Goal: Task Accomplishment & Management: Manage account settings

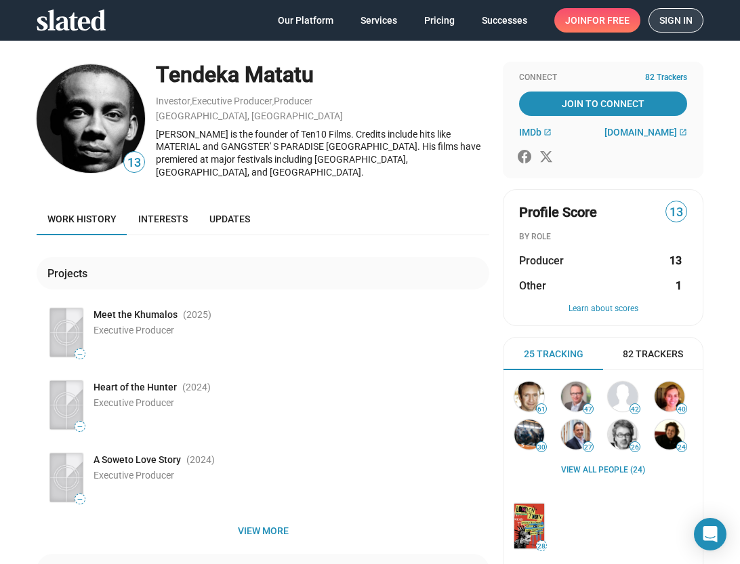
click at [677, 17] on span "Sign in" at bounding box center [675, 20] width 33 height 23
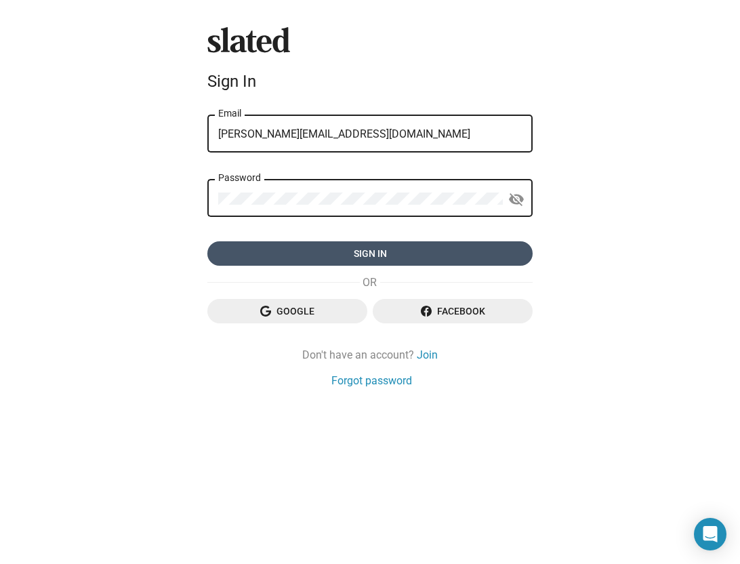
click at [369, 247] on span "Sign in" at bounding box center [369, 253] width 303 height 24
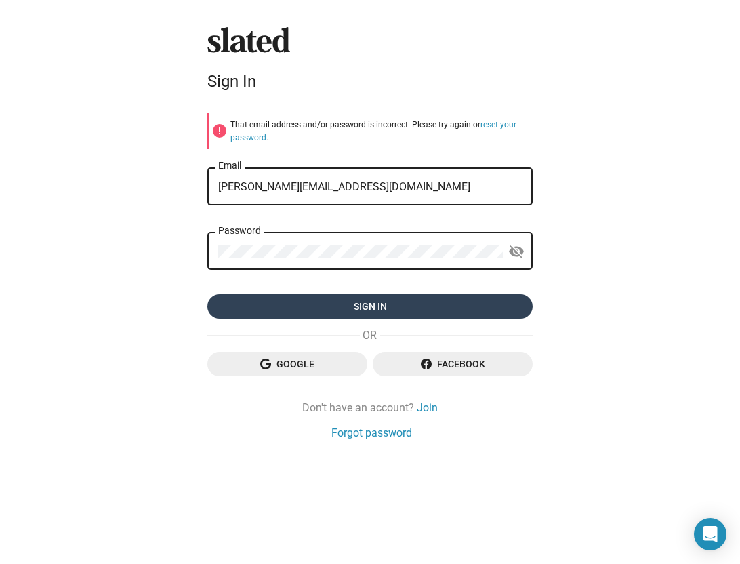
click at [392, 306] on span "Sign in" at bounding box center [369, 306] width 303 height 24
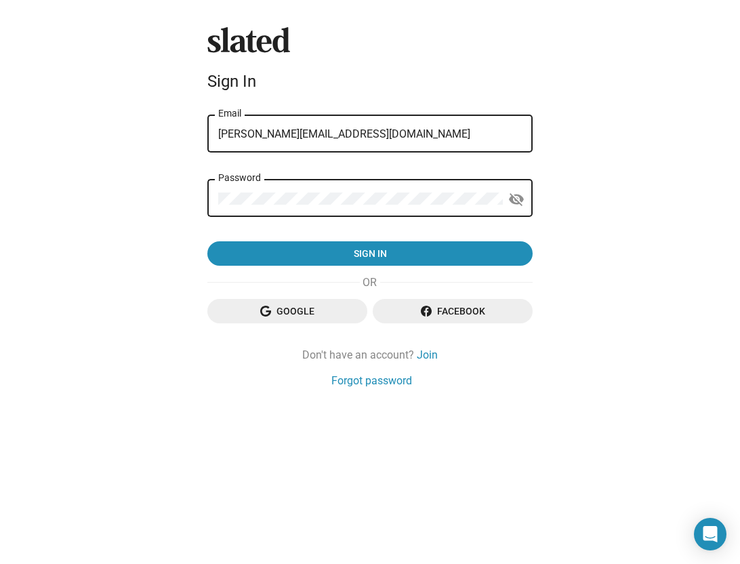
click at [400, 186] on form "pauline@ffilmcymruwales.com Email Password visibility_off Sign in" at bounding box center [369, 189] width 325 height 154
click at [491, 175] on form "pauline@ffilmcymruwales.com Email Password visibility_off Sign in" at bounding box center [369, 189] width 325 height 154
click at [475, 144] on div "pauline@ffilmcymruwales.com Email" at bounding box center [369, 132] width 303 height 40
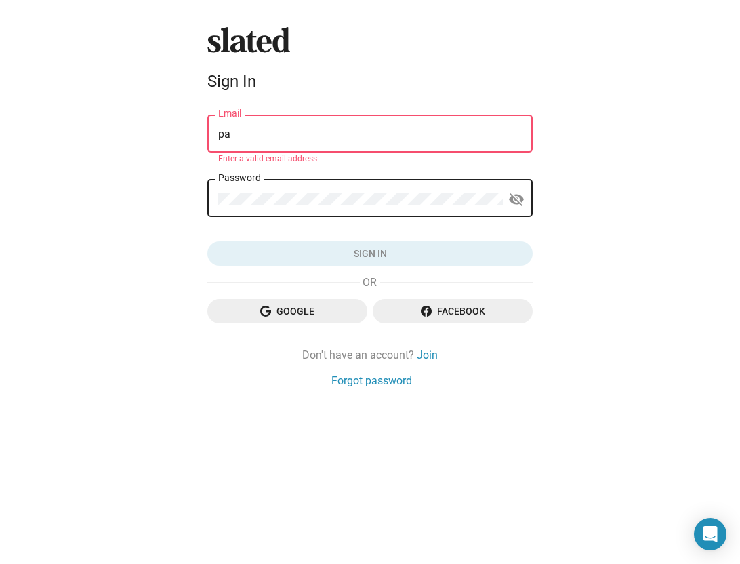
type input "p"
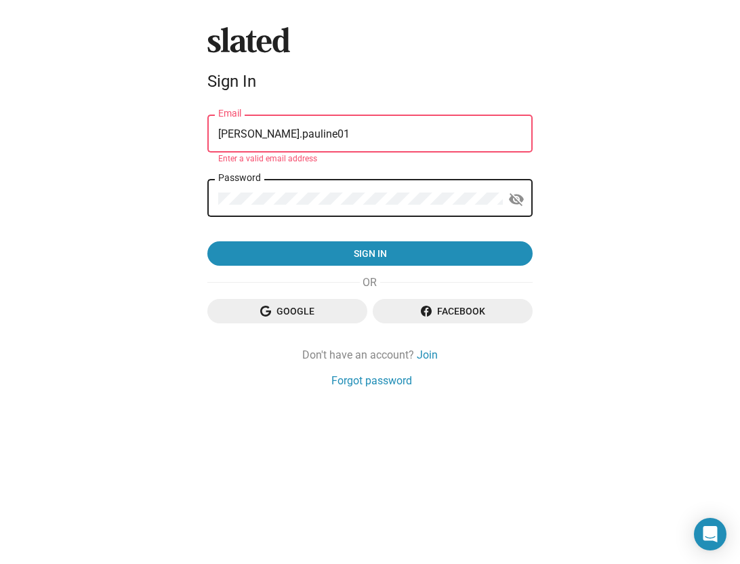
type input "burt.pauline01@gmail.com"
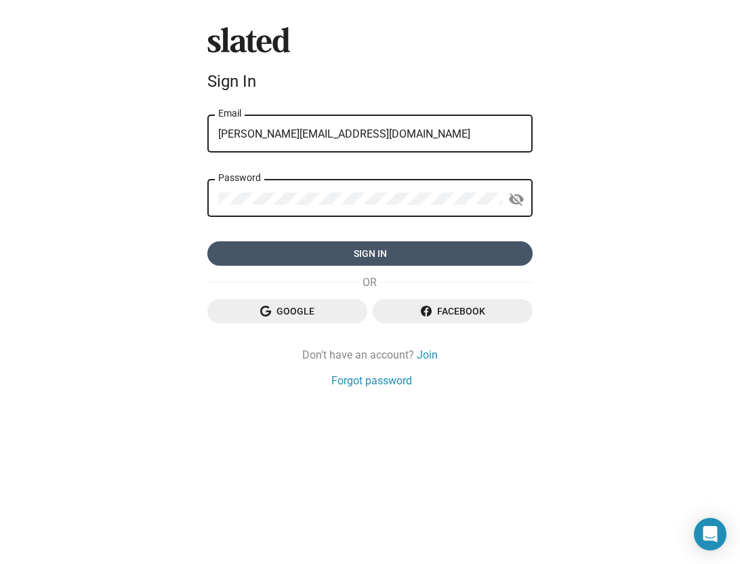
click at [365, 254] on span "Sign in" at bounding box center [369, 253] width 303 height 24
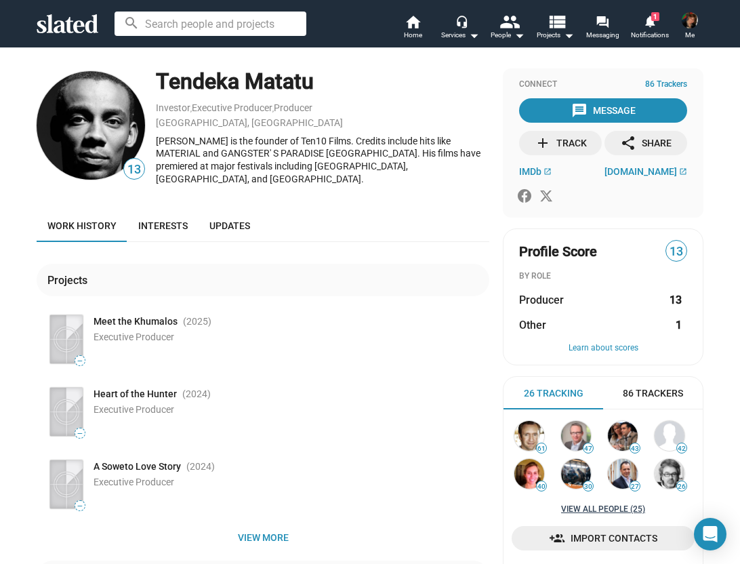
click at [607, 508] on link "View all People (25)" at bounding box center [603, 509] width 84 height 11
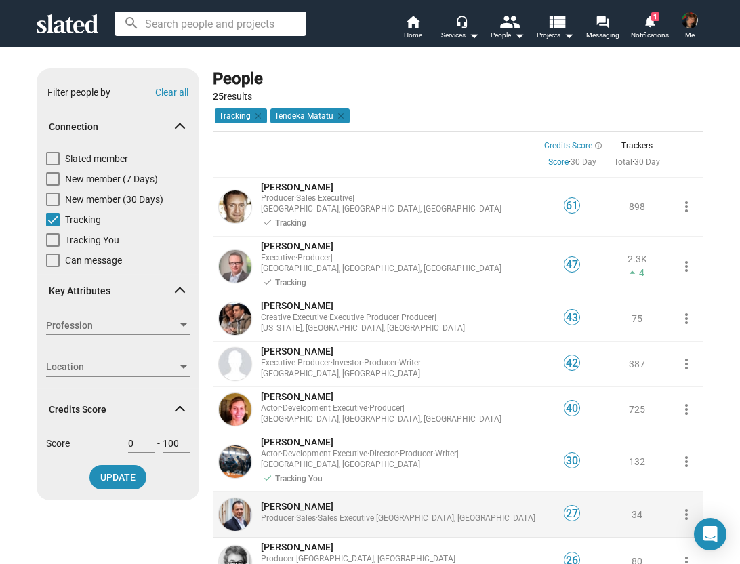
click at [369, 513] on span "Sales Executive" at bounding box center [346, 517] width 56 height 9
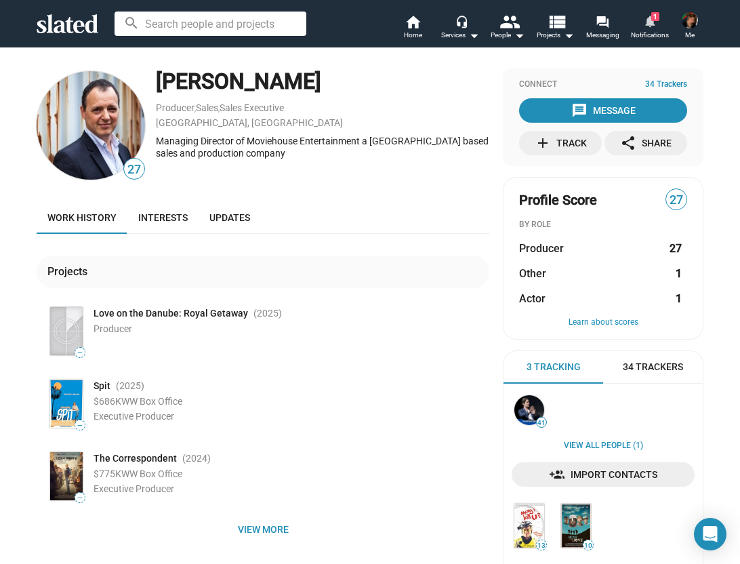
click at [656, 22] on mat-icon "notifications" at bounding box center [649, 20] width 13 height 13
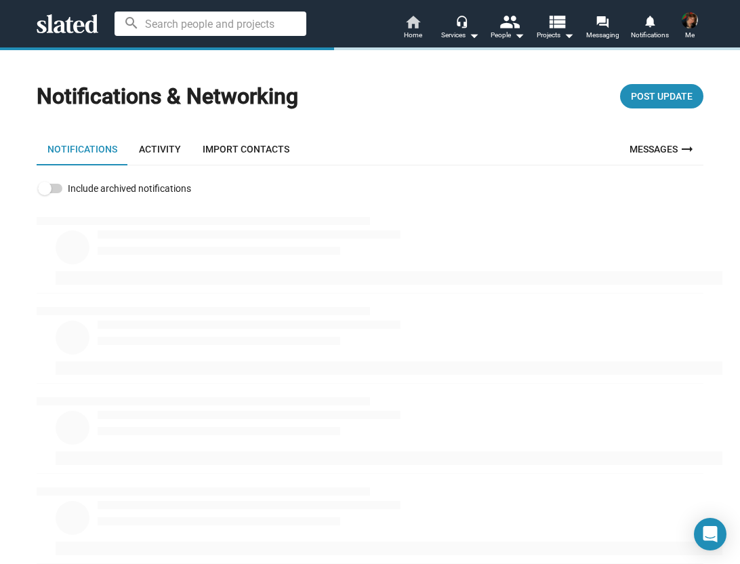
click at [413, 22] on mat-icon "home" at bounding box center [412, 22] width 16 height 16
click at [687, 26] on img at bounding box center [690, 20] width 16 height 16
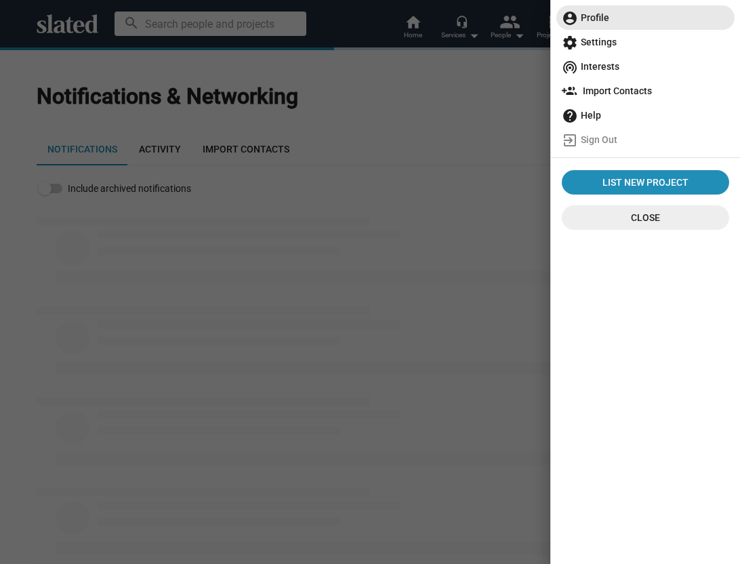
click at [591, 16] on span "account_circle Profile" at bounding box center [645, 17] width 167 height 24
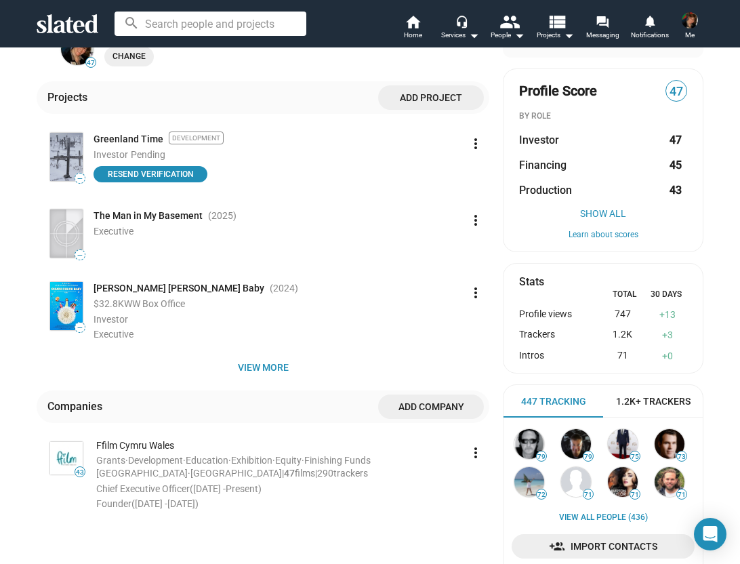
scroll to position [314, 0]
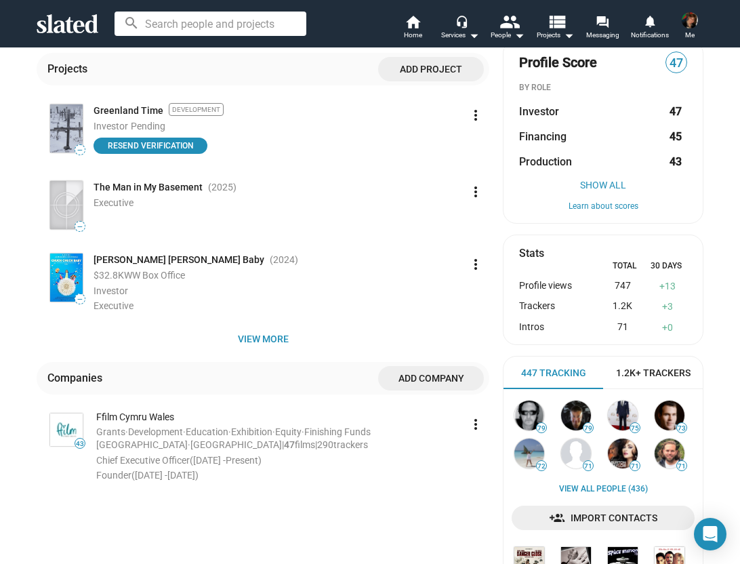
click at [148, 186] on span "The Man in My Basement" at bounding box center [147, 187] width 109 height 13
click at [469, 192] on mat-icon "more_vert" at bounding box center [475, 192] width 16 height 16
click at [435, 220] on button "Edit" at bounding box center [446, 222] width 76 height 22
click at [223, 204] on div "Executive" at bounding box center [205, 208] width 203 height 14
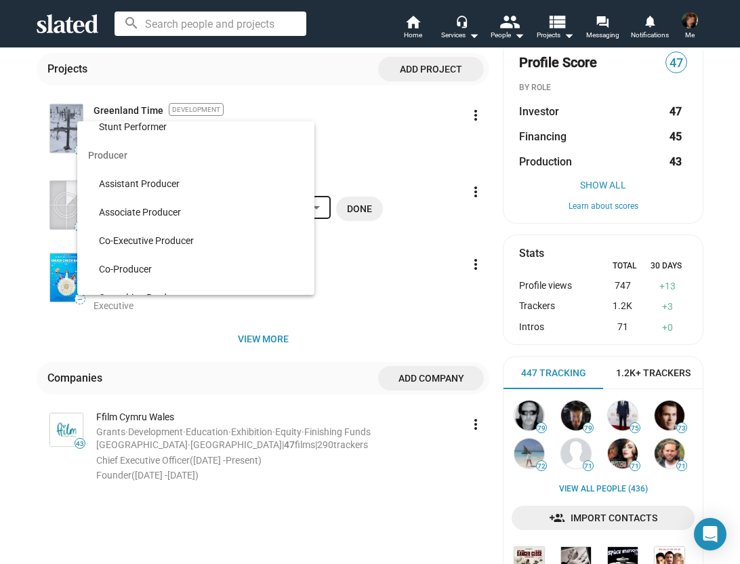
scroll to position [8842, 0]
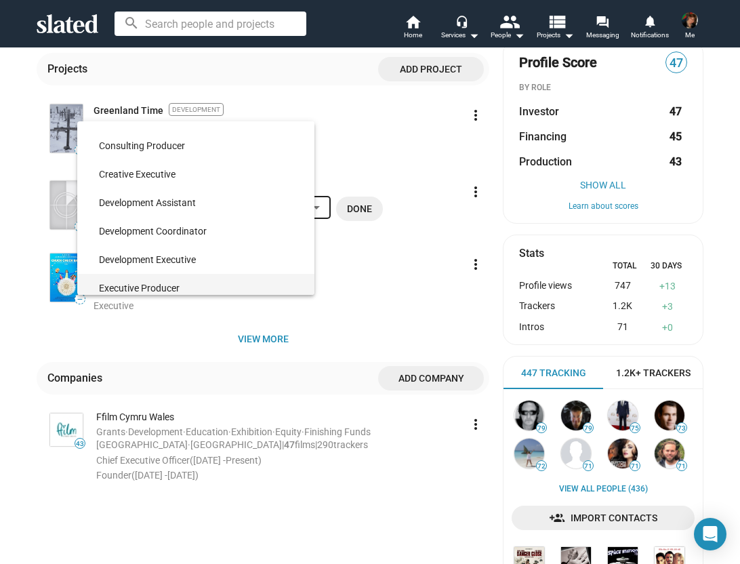
click at [172, 282] on span "Executive Producer" at bounding box center [201, 288] width 205 height 28
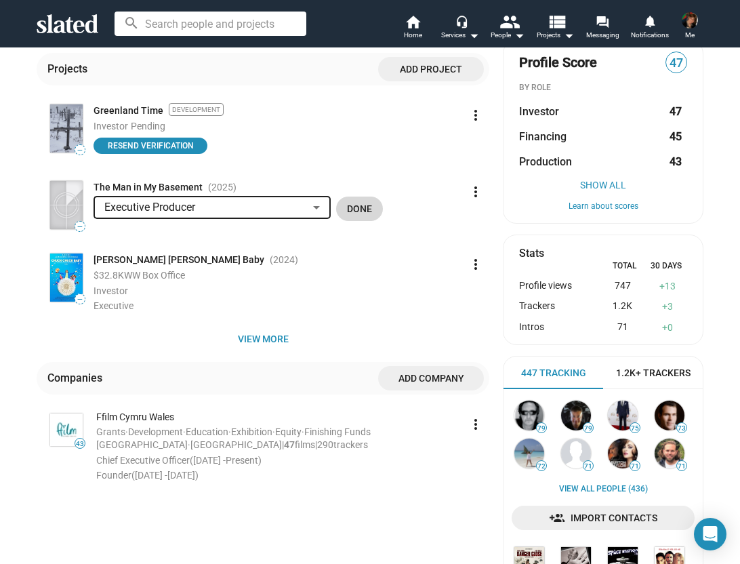
click at [362, 207] on span "Done" at bounding box center [359, 208] width 25 height 24
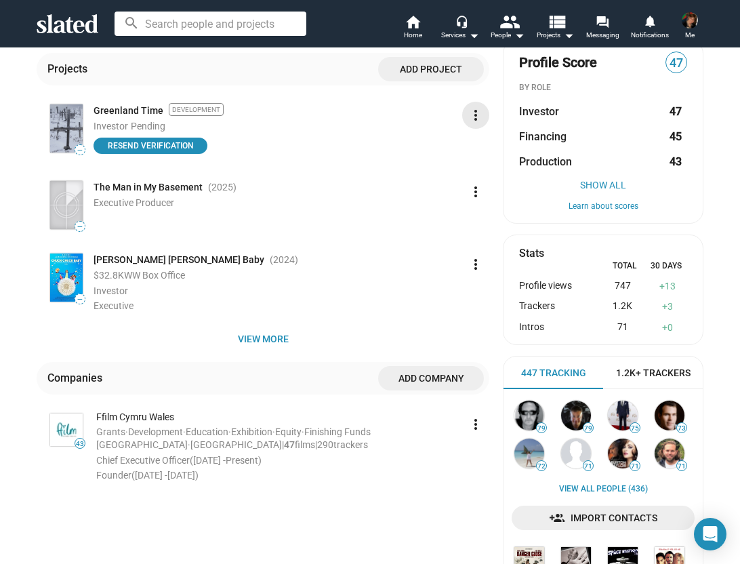
click at [469, 116] on mat-icon "more_vert" at bounding box center [475, 115] width 16 height 16
click at [435, 152] on button "Delete" at bounding box center [446, 146] width 76 height 22
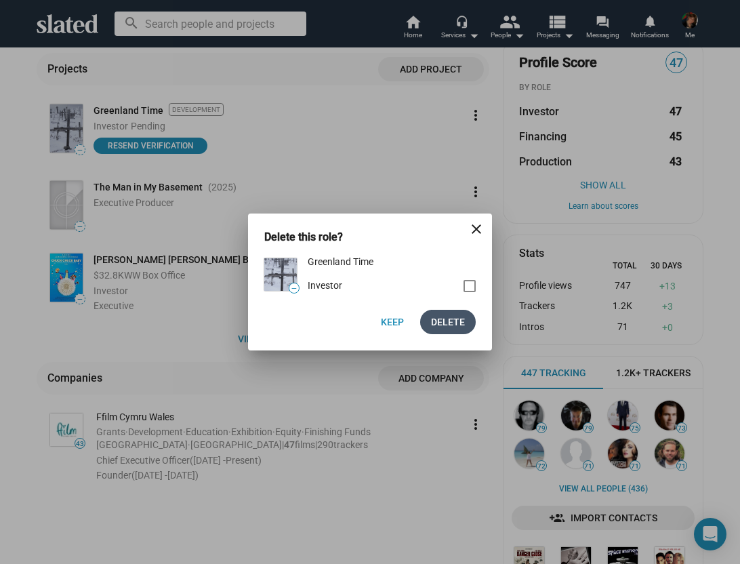
click at [442, 318] on span "Delete" at bounding box center [448, 322] width 34 height 24
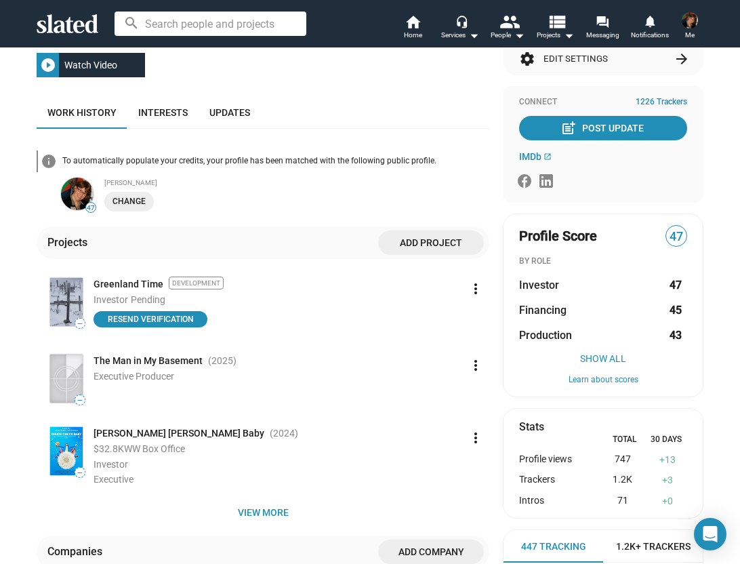
scroll to position [0, 0]
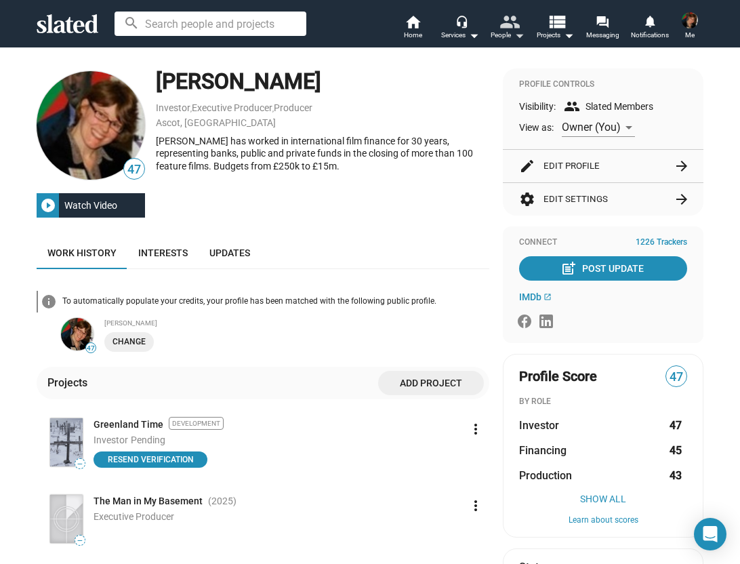
click at [509, 31] on mat-icon "people" at bounding box center [509, 22] width 20 height 20
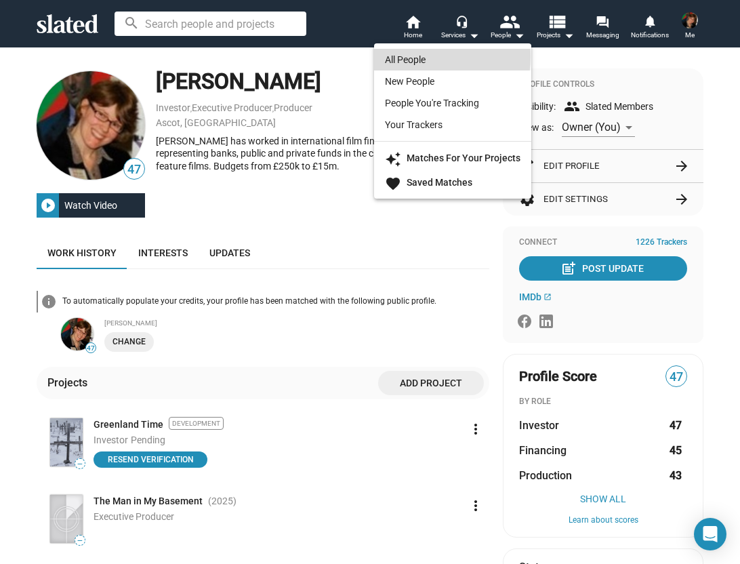
click at [417, 56] on link "All People" at bounding box center [452, 60] width 157 height 22
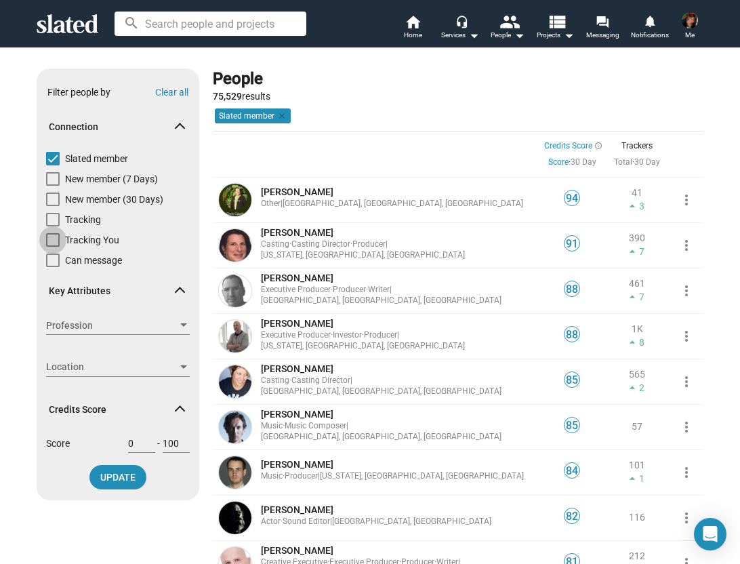
click at [52, 243] on span at bounding box center [53, 240] width 14 height 14
click at [52, 247] on input "Tracking You" at bounding box center [52, 247] width 1 height 1
checkbox input "true"
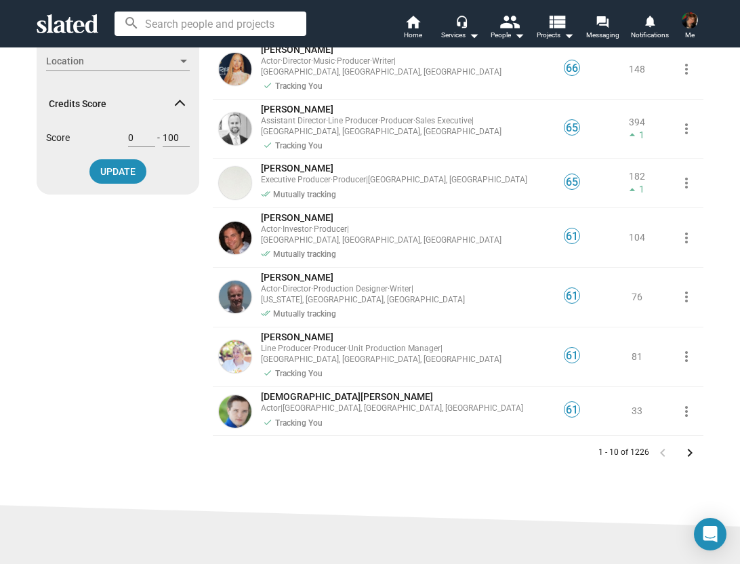
scroll to position [310, 0]
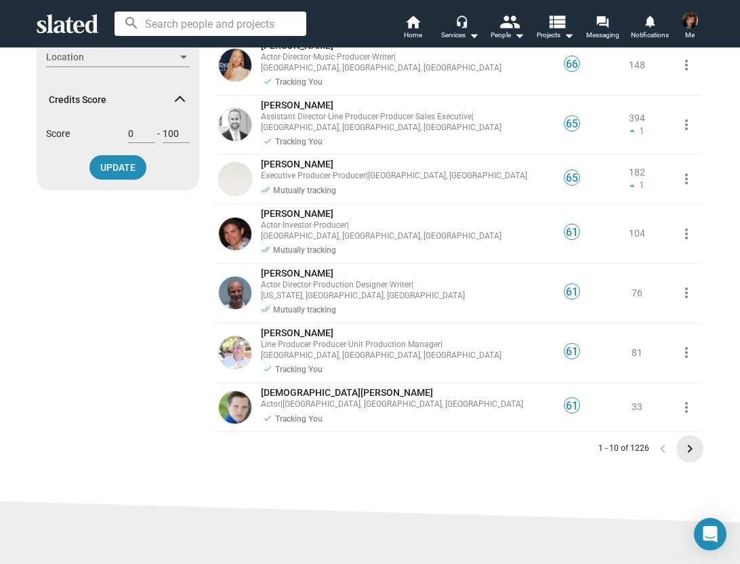
click at [683, 440] on mat-icon "keyboard_arrow_right" at bounding box center [690, 448] width 16 height 16
